Goal: Transaction & Acquisition: Purchase product/service

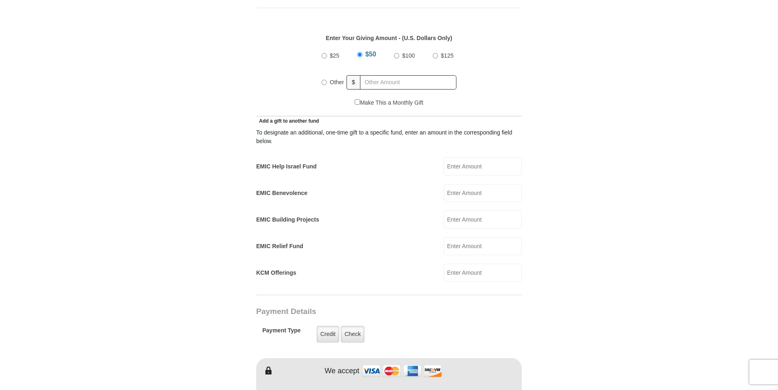
scroll to position [381, 0]
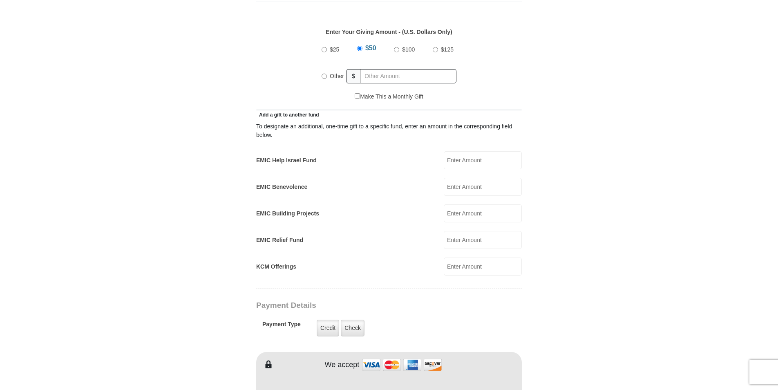
click at [467, 257] on input "KCM Offerings" at bounding box center [483, 266] width 78 height 18
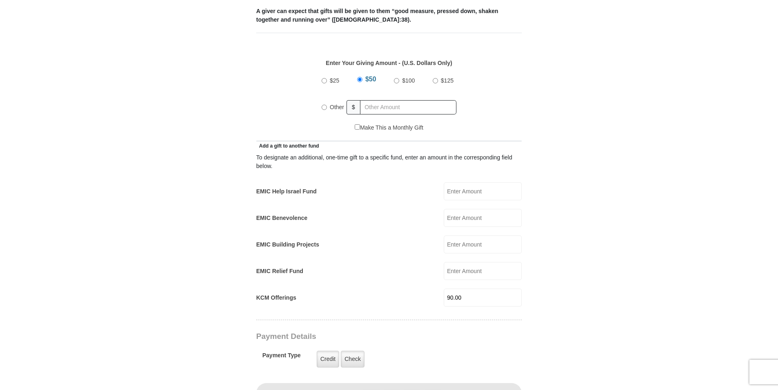
scroll to position [352, 0]
type input "90.00"
click at [463, 181] on input "EMIC Help Israel Fund" at bounding box center [483, 190] width 78 height 18
type input "10.00"
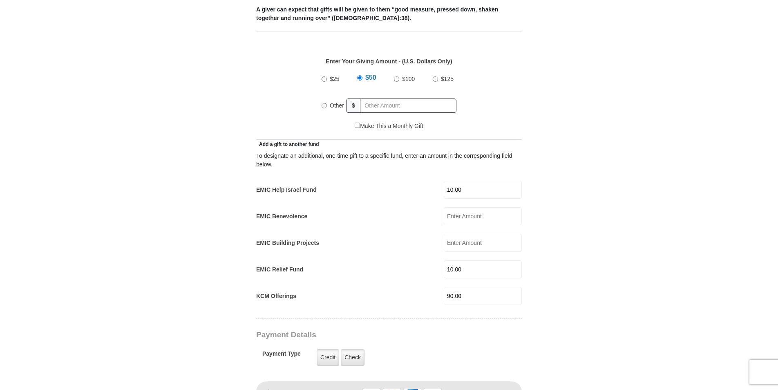
type input "[PERSON_NAME]"
type input "[EMAIL_ADDRESS][DOMAIN_NAME]"
type input "[STREET_ADDRESS][PERSON_NAME]"
type input "[PERSON_NAME]"
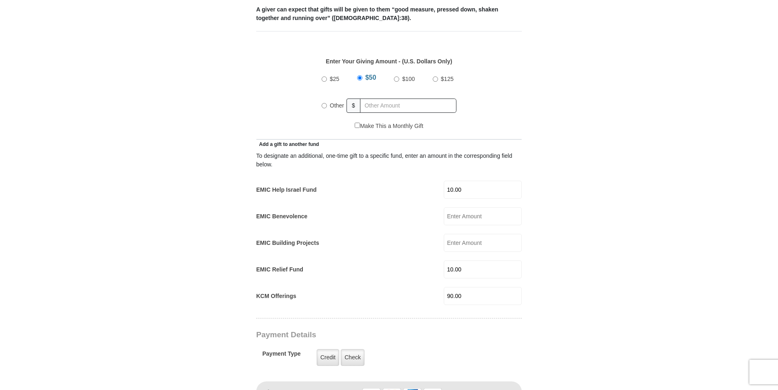
select select "MD"
type input "20735"
type input "3016028918"
radio input "true"
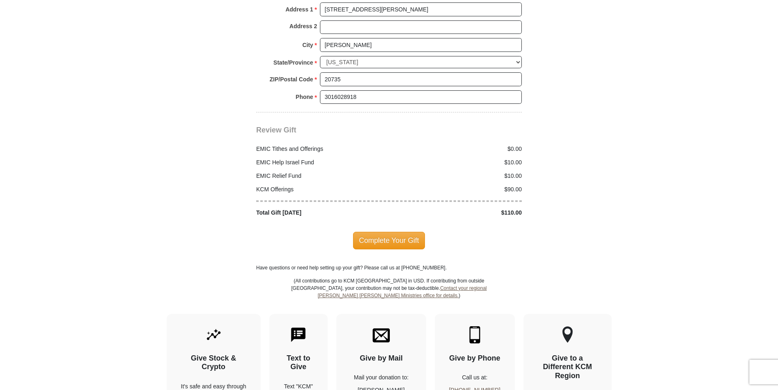
scroll to position [956, 0]
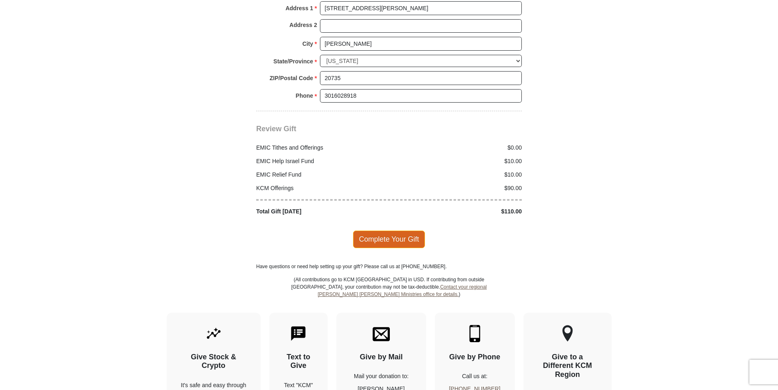
click at [384, 233] on span "Complete Your Gift" at bounding box center [389, 238] width 72 height 17
